Goal: Task Accomplishment & Management: Complete application form

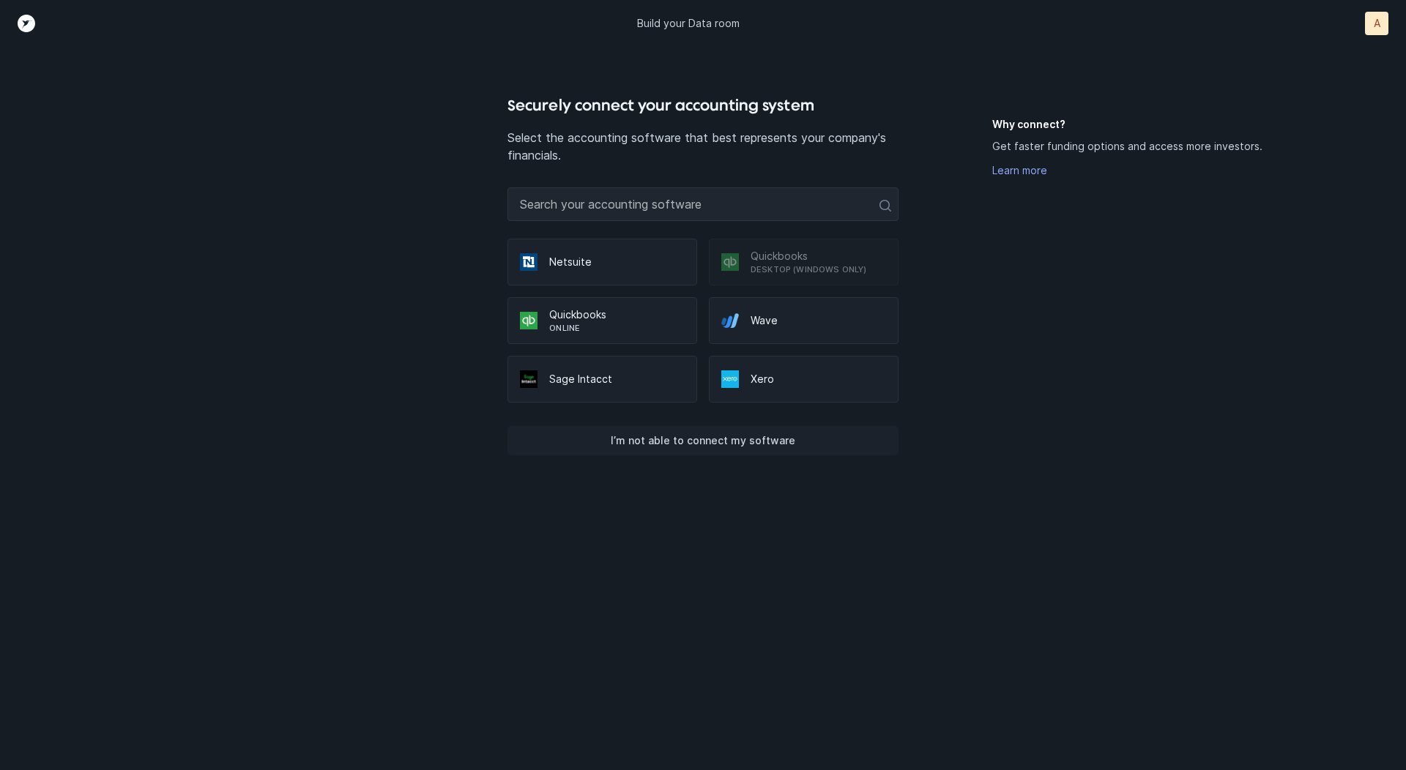
click at [663, 441] on p "I’m not able to connect my software" at bounding box center [703, 441] width 185 height 18
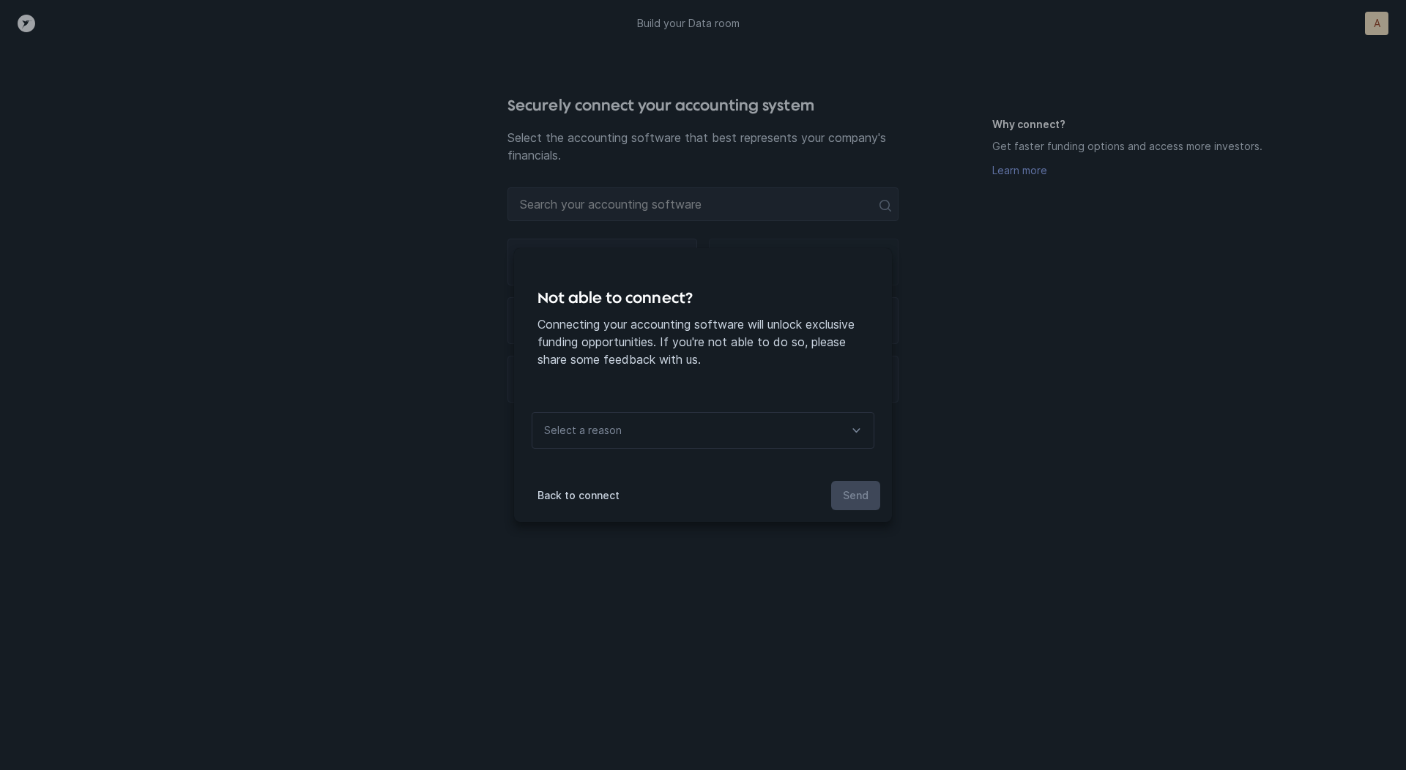
click at [668, 442] on div "Select a reason" at bounding box center [703, 430] width 343 height 37
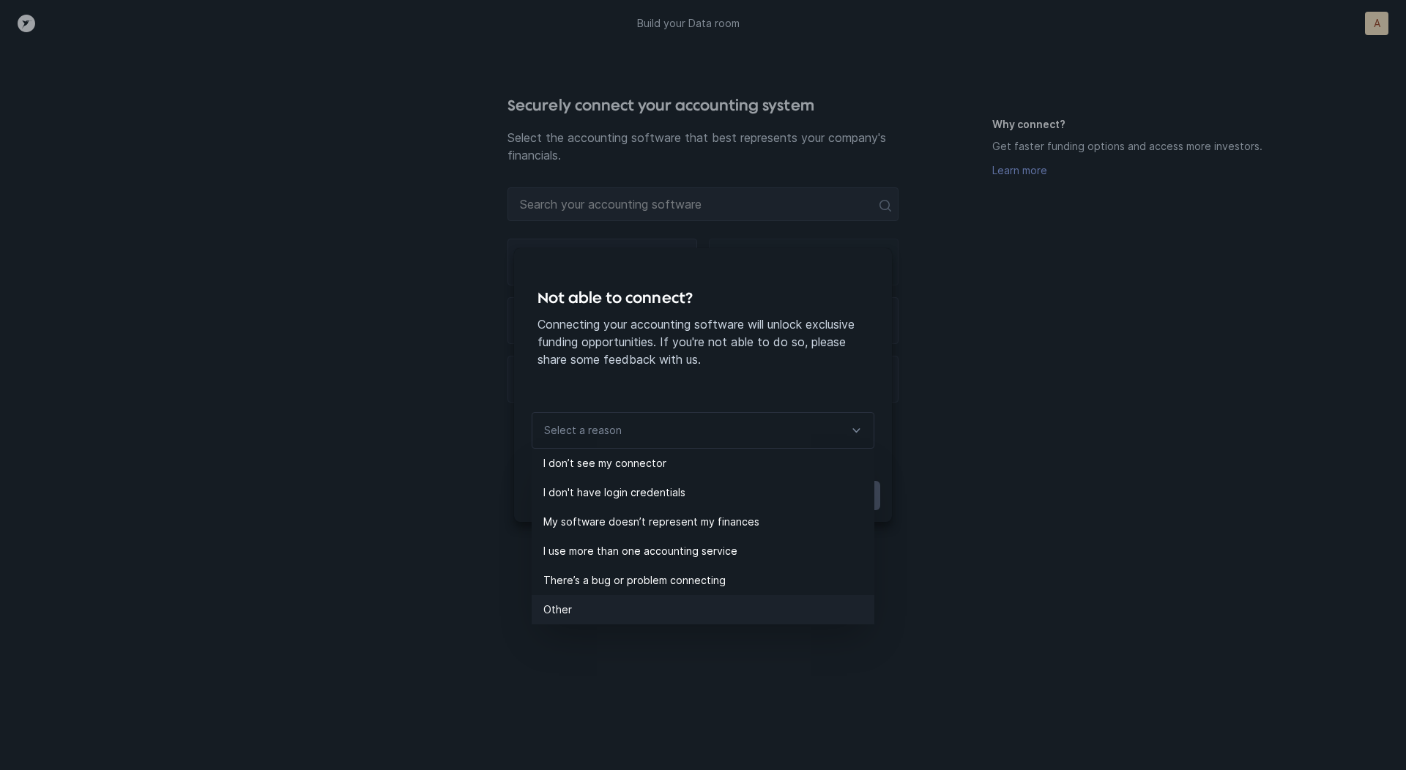
click at [589, 605] on p "Other" at bounding box center [708, 610] width 331 height 18
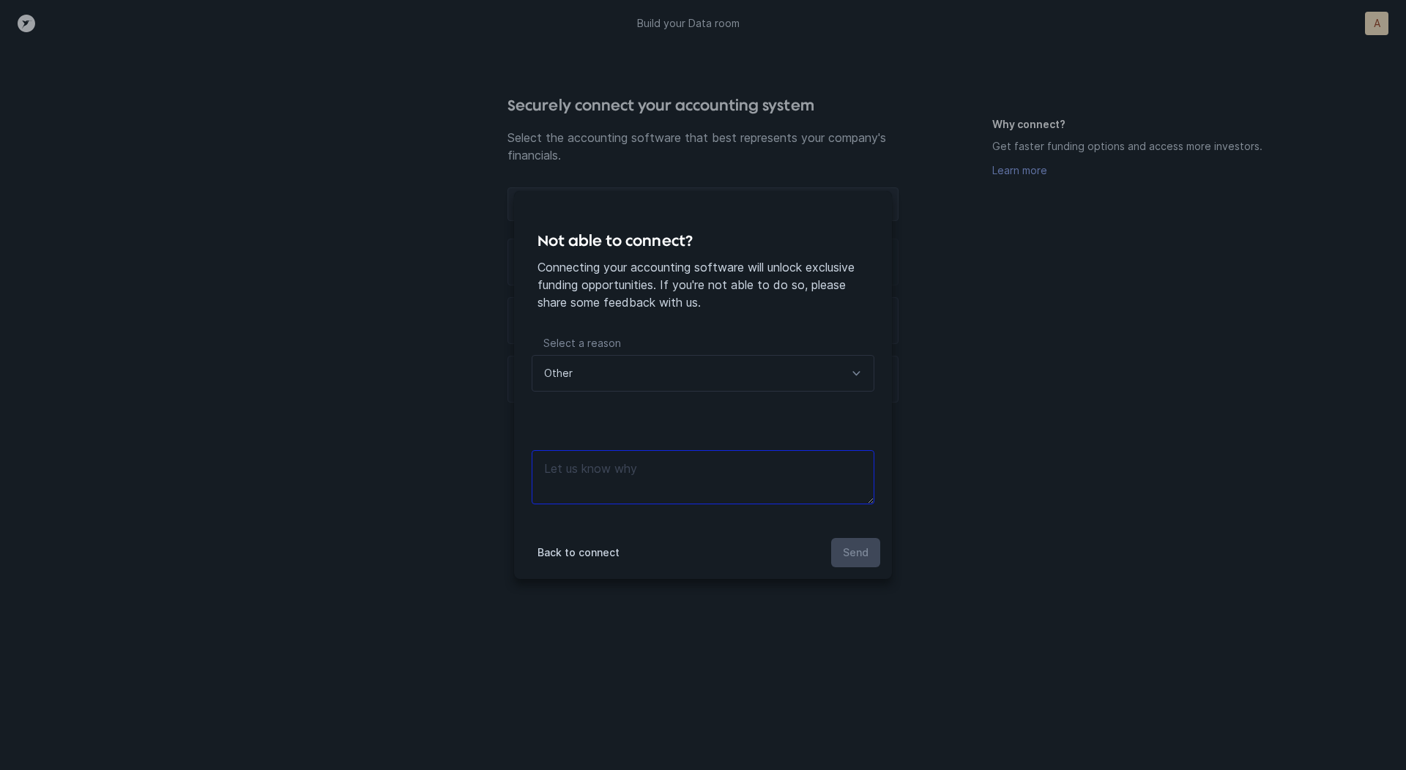
click at [668, 450] on textarea at bounding box center [703, 477] width 343 height 54
type textarea "files"
click at [848, 542] on button "Send" at bounding box center [855, 552] width 49 height 29
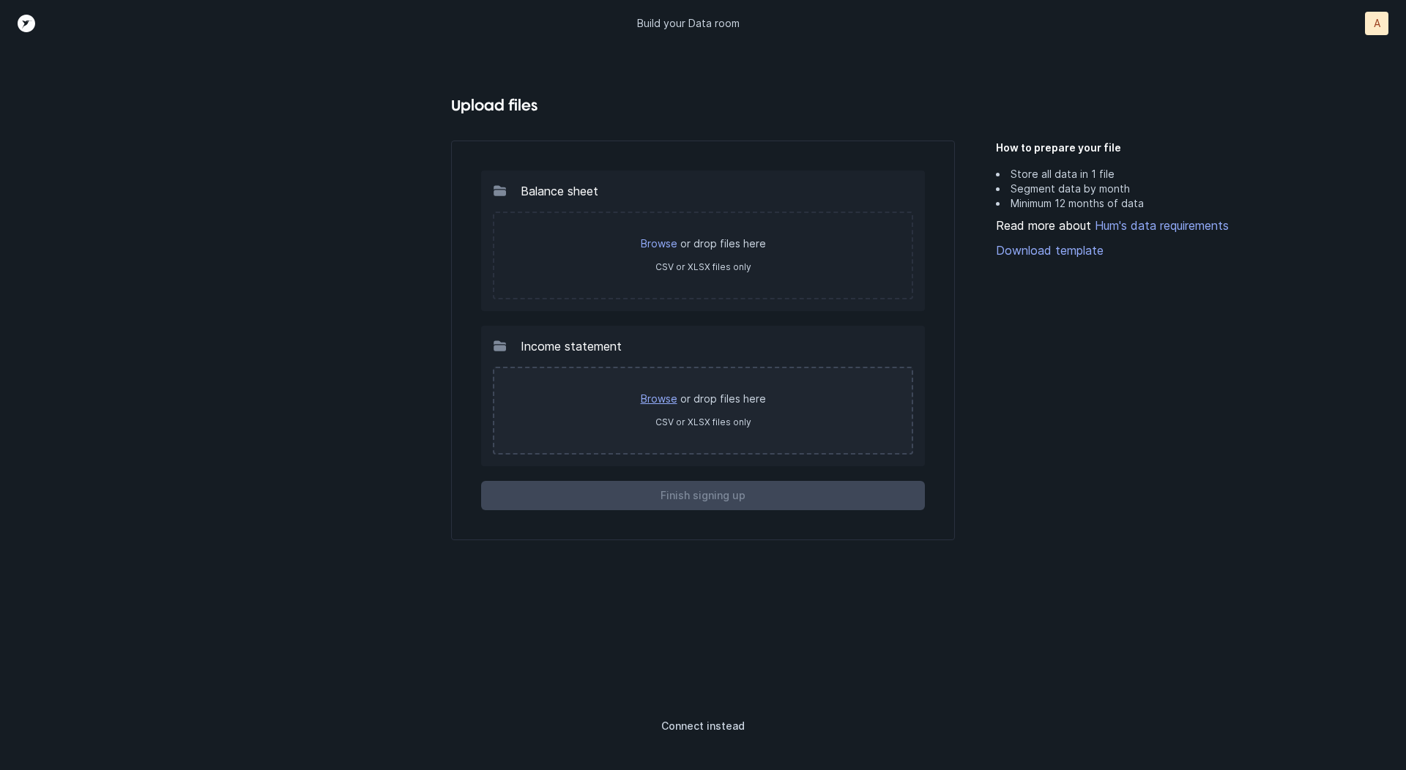
click at [665, 395] on link "Browse" at bounding box center [659, 399] width 37 height 12
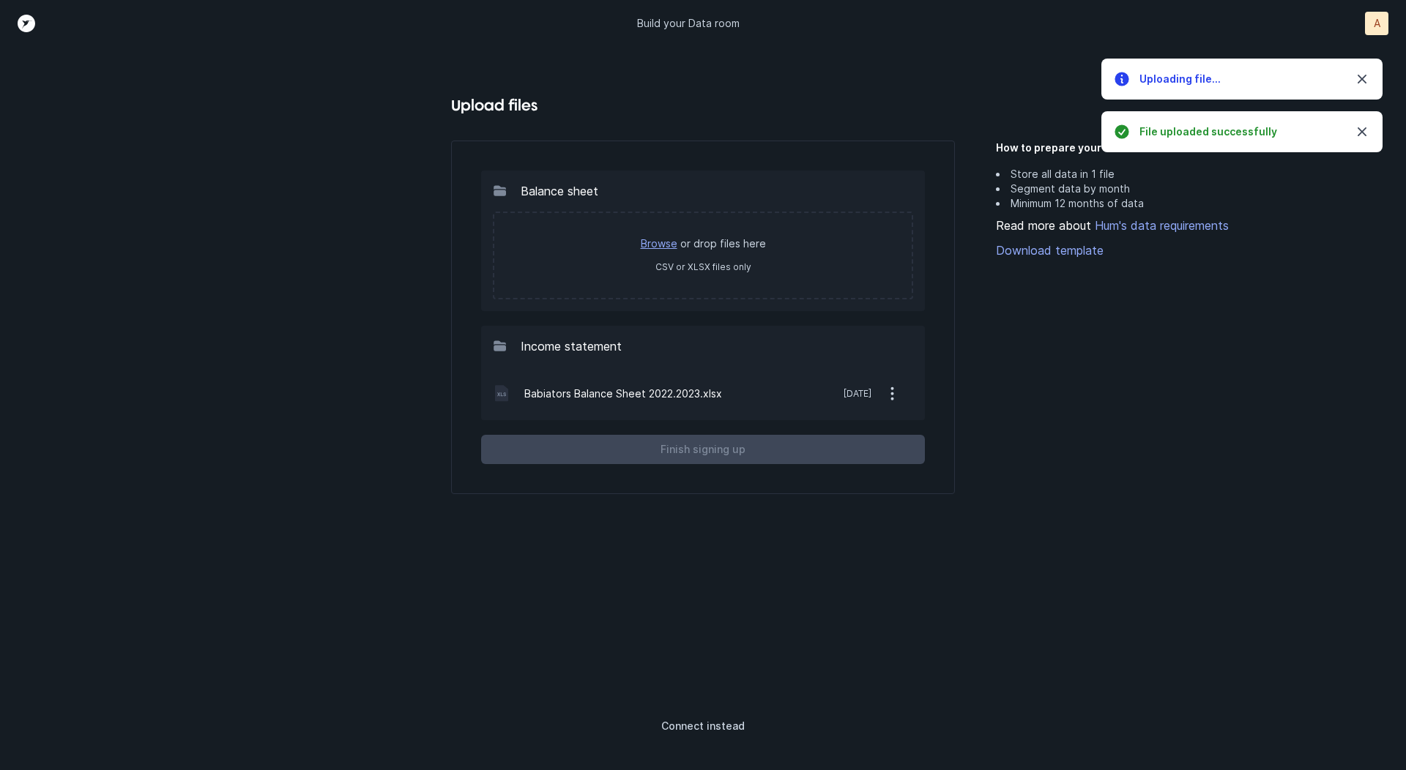
click at [660, 239] on link "Browse" at bounding box center [659, 243] width 37 height 12
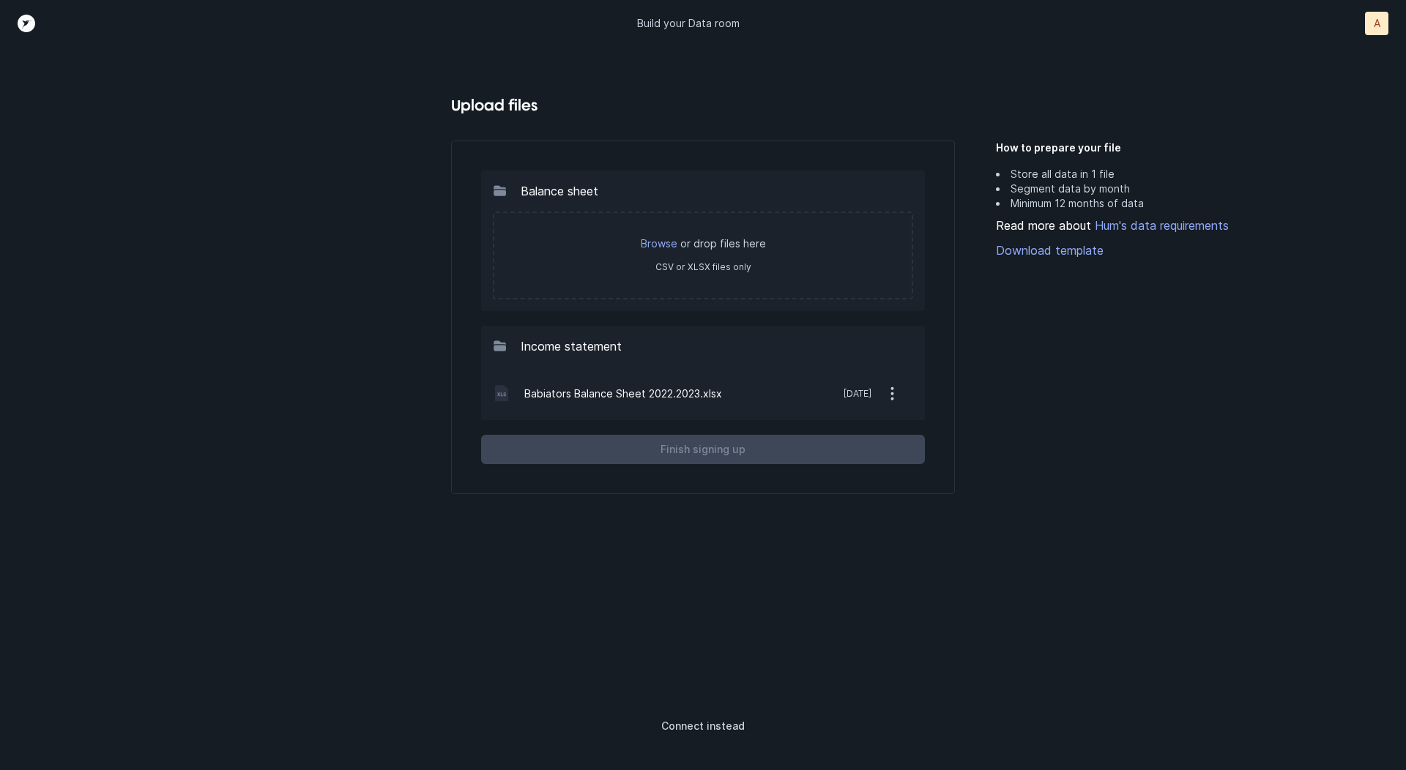
click at [892, 390] on icon "button" at bounding box center [892, 393] width 18 height 18
click at [863, 423] on button "Remove" at bounding box center [831, 431] width 164 height 29
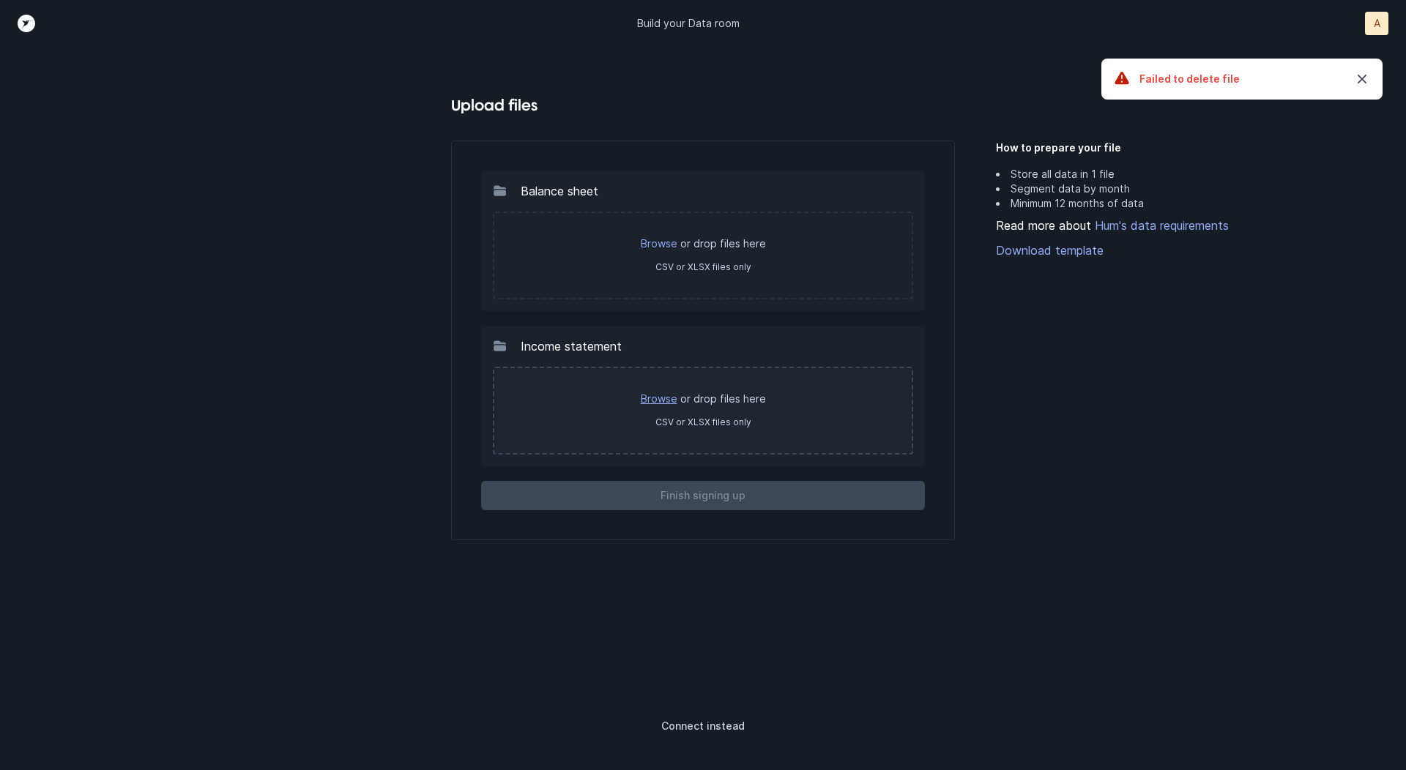
click at [658, 393] on link "Browse" at bounding box center [659, 399] width 37 height 12
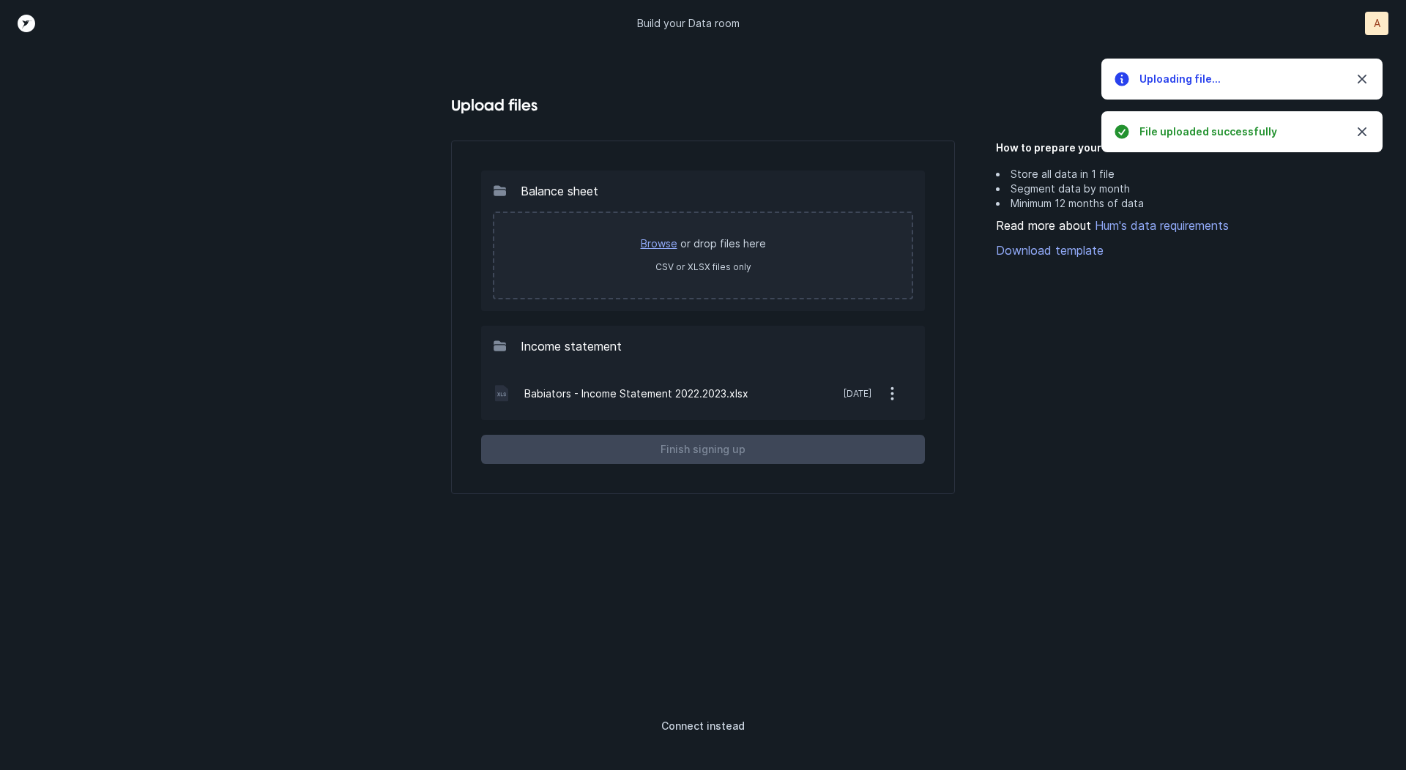
click at [656, 240] on link "Browse" at bounding box center [659, 243] width 37 height 12
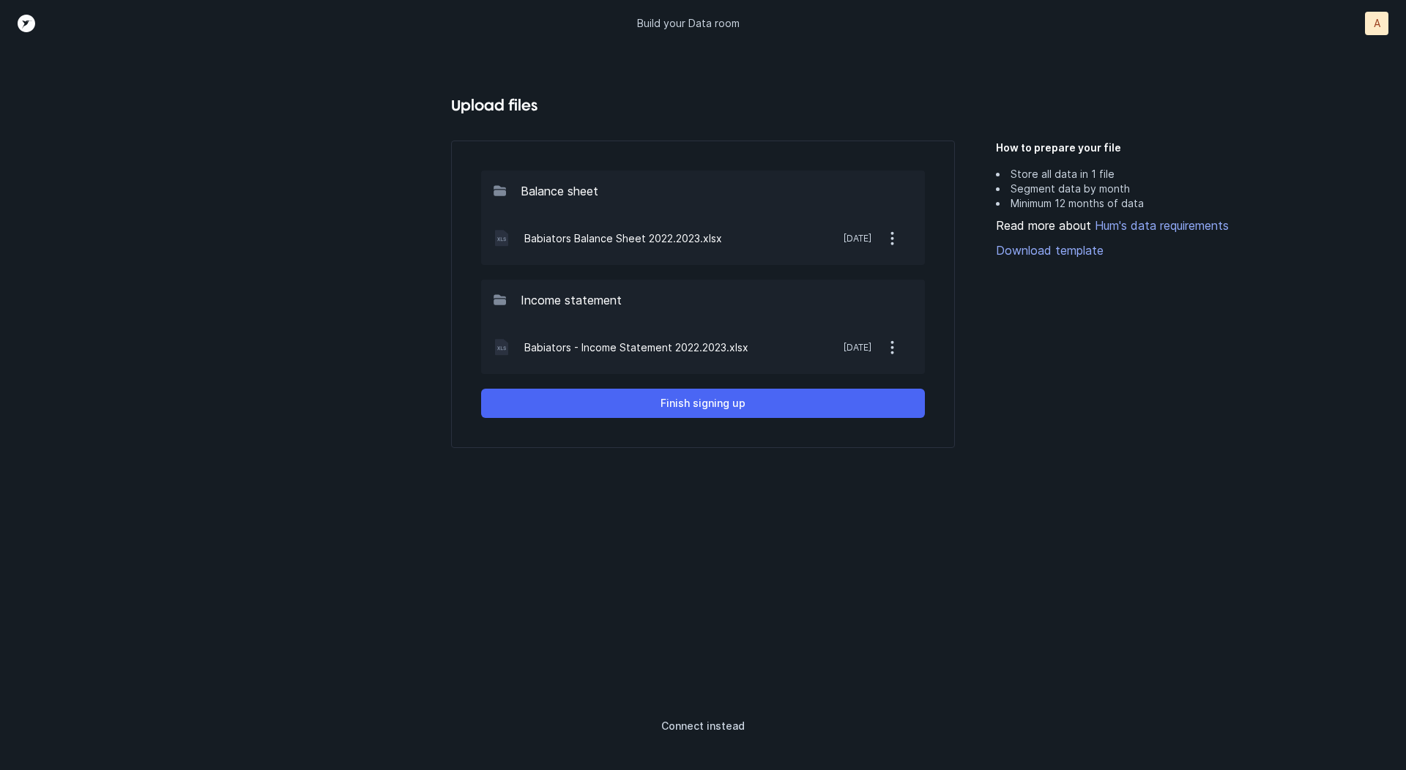
click at [733, 406] on p "Finish signing up" at bounding box center [703, 404] width 85 height 18
